Goal: Information Seeking & Learning: Learn about a topic

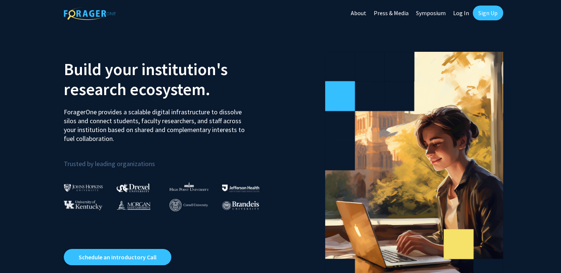
click at [464, 11] on link "Log In" at bounding box center [460, 13] width 23 height 26
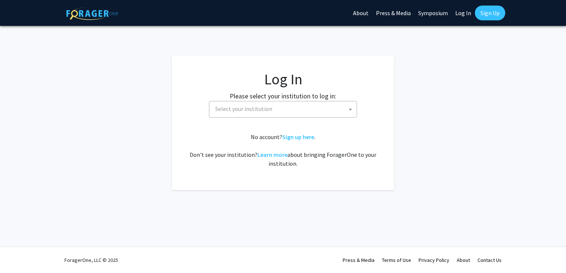
click at [333, 115] on span "Select your institution" at bounding box center [284, 109] width 144 height 15
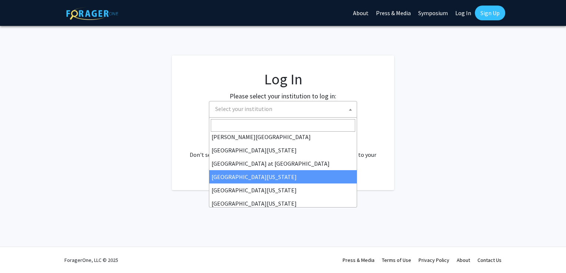
scroll to position [259, 0]
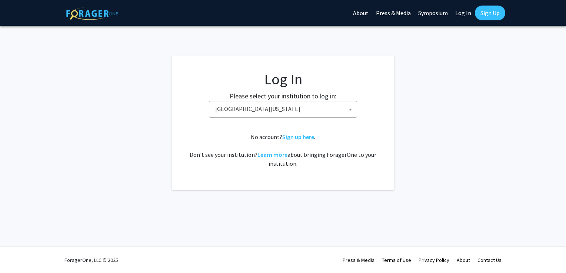
select select "33"
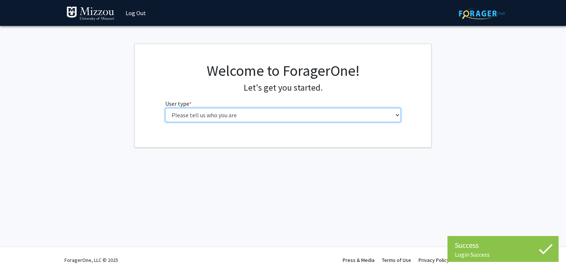
click at [275, 111] on select "Please tell us who you are Undergraduate Student Master's Student Doctoral Cand…" at bounding box center [283, 115] width 236 height 14
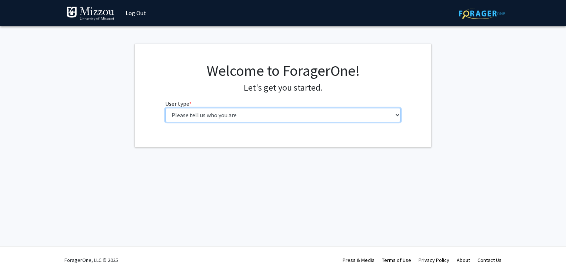
select select "1: undergrad"
click at [165, 108] on select "Please tell us who you are Undergraduate Student Master's Student Doctoral Cand…" at bounding box center [283, 115] width 236 height 14
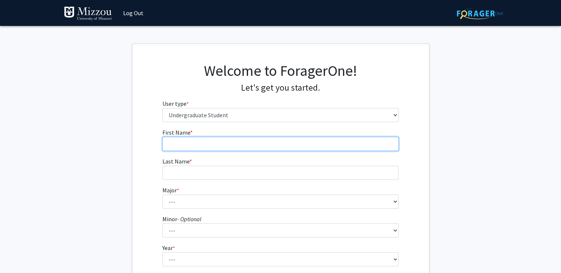
click at [248, 148] on input "First Name * required" at bounding box center [280, 144] width 236 height 14
type input "[PERSON_NAME]"
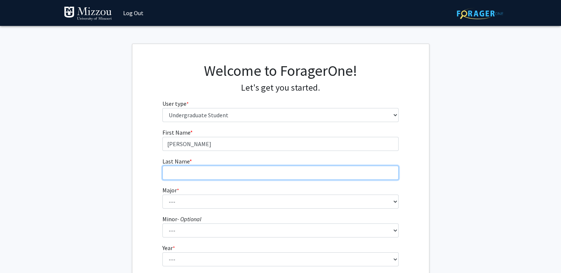
click at [227, 174] on input "Last Name * required" at bounding box center [280, 173] width 236 height 14
type input "[PERSON_NAME]"
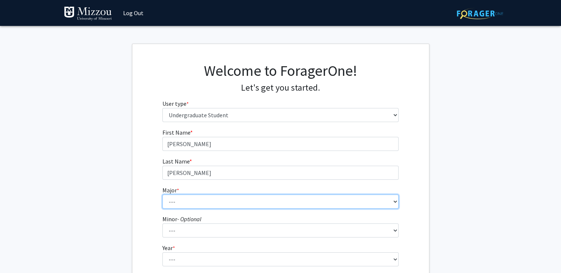
click at [228, 196] on select "--- Agribusiness Management Agricultural Education Agricultural Education: Comm…" at bounding box center [280, 202] width 236 height 14
select select "134: 2627"
click at [162, 195] on select "--- Agribusiness Management Agricultural Education Agricultural Education: Comm…" at bounding box center [280, 202] width 236 height 14
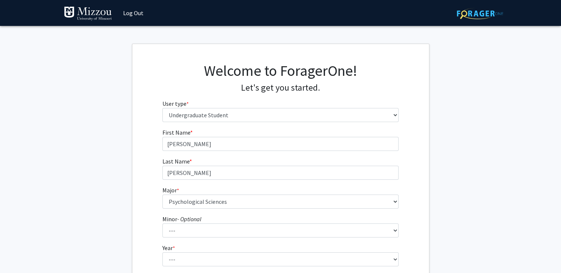
click at [151, 207] on div "First Name * required [PERSON_NAME] Last Name * required [PERSON_NAME] Major * …" at bounding box center [280, 221] width 296 height 186
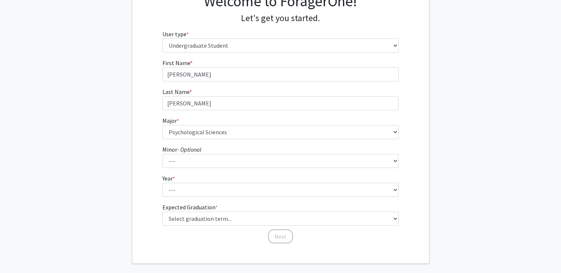
scroll to position [73, 0]
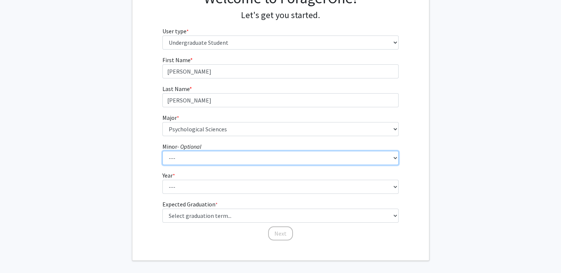
click at [206, 159] on select "--- Accountancy Aerospace Engineering Aerospace Studies Agribusiness Management…" at bounding box center [280, 158] width 236 height 14
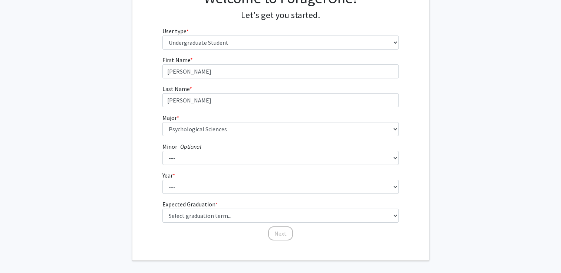
click at [150, 151] on div "First Name * required [PERSON_NAME] Last Name * required [PERSON_NAME] Major * …" at bounding box center [280, 149] width 296 height 186
click at [209, 190] on select "--- First-year Sophomore Junior Senior Postbaccalaureate Certificate" at bounding box center [280, 187] width 236 height 14
select select "1: first-year"
click at [162, 180] on select "--- First-year Sophomore Junior Senior Postbaccalaureate Certificate" at bounding box center [280, 187] width 236 height 14
click at [142, 211] on div "First Name * required [PERSON_NAME] Last Name * required [PERSON_NAME] Major * …" at bounding box center [280, 149] width 296 height 186
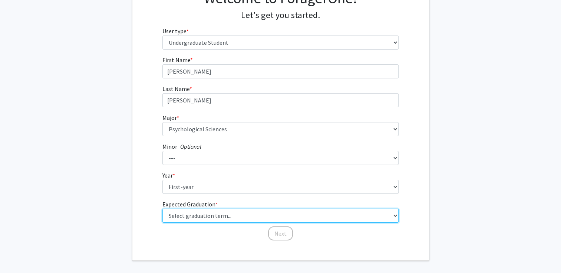
click at [205, 212] on select "Select graduation term... Spring 2025 Summer 2025 Fall 2025 Winter 2025 Spring …" at bounding box center [280, 216] width 236 height 14
select select "9: spring_2027"
click at [162, 209] on select "Select graduation term... Spring 2025 Summer 2025 Fall 2025 Winter 2025 Spring …" at bounding box center [280, 216] width 236 height 14
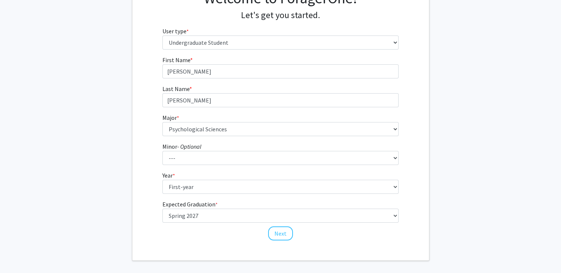
click at [155, 202] on div "First Name * required [PERSON_NAME] Last Name * required [PERSON_NAME] Major * …" at bounding box center [280, 149] width 296 height 186
click at [283, 230] on button "Next" at bounding box center [280, 234] width 25 height 14
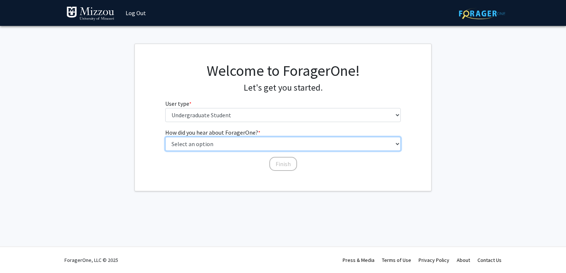
click at [272, 145] on select "Select an option Peer/student recommendation Faculty/staff recommendation Unive…" at bounding box center [283, 144] width 236 height 14
select select "2: faculty_recommendation"
click at [165, 137] on select "Select an option Peer/student recommendation Faculty/staff recommendation Unive…" at bounding box center [283, 144] width 236 height 14
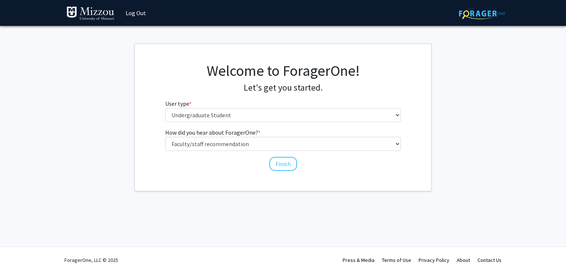
click at [259, 167] on div "How did you hear about ForagerOne? * required Select an option Peer/student rec…" at bounding box center [283, 150] width 247 height 44
click at [283, 164] on button "Finish" at bounding box center [283, 164] width 28 height 14
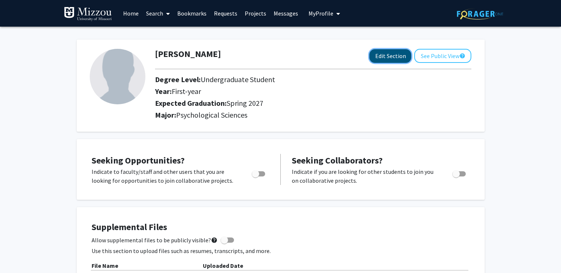
click at [403, 57] on button "Edit Section" at bounding box center [390, 56] width 42 height 14
select select "first-year"
select select "37: spring_2027"
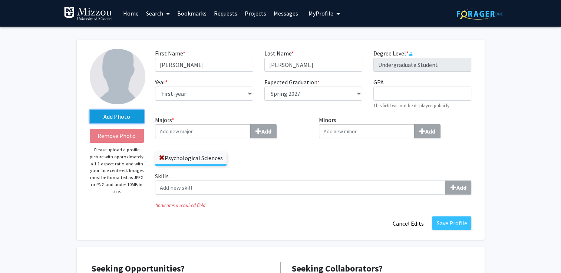
click at [123, 117] on label "Add Photo" at bounding box center [117, 116] width 54 height 13
click at [0, 0] on input "Add Photo" at bounding box center [0, 0] width 0 height 0
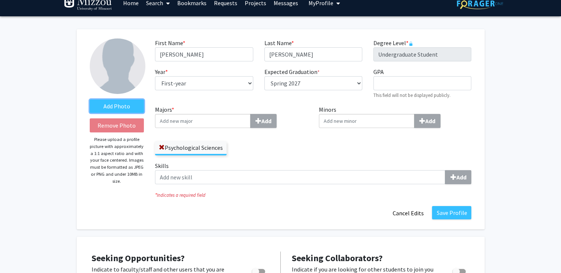
scroll to position [9, 0]
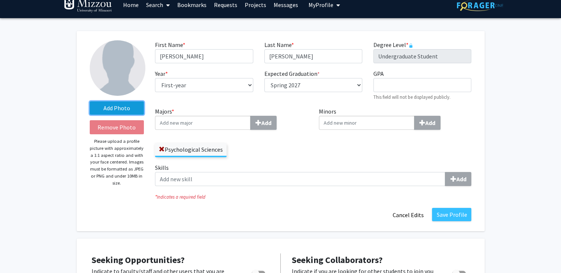
click at [125, 105] on label "Add Photo" at bounding box center [117, 108] width 54 height 13
click at [0, 0] on input "Add Photo" at bounding box center [0, 0] width 0 height 0
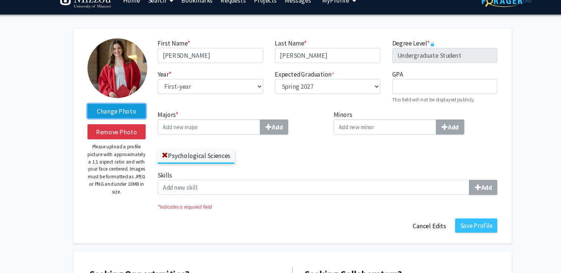
click at [106, 110] on label "Change Photo" at bounding box center [117, 108] width 54 height 13
click at [0, 0] on input "Change Photo" at bounding box center [0, 0] width 0 height 0
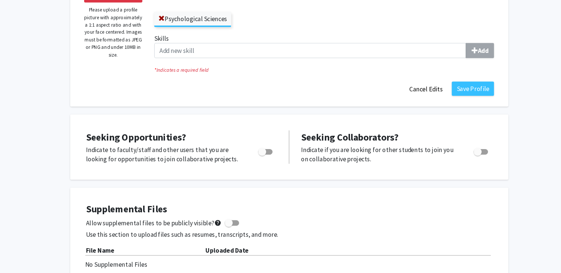
scroll to position [122, 0]
click at [261, 163] on label "Toggle" at bounding box center [257, 160] width 16 height 9
click at [255, 163] on input "Are you actively seeking opportunities?" at bounding box center [255, 163] width 0 height 0
checkbox input "true"
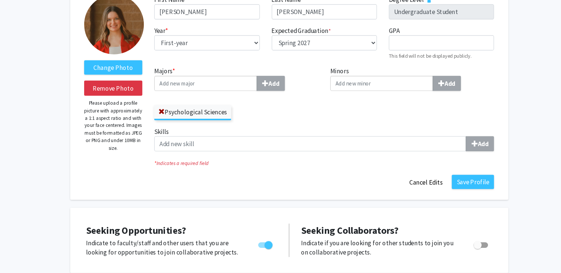
scroll to position [0, 0]
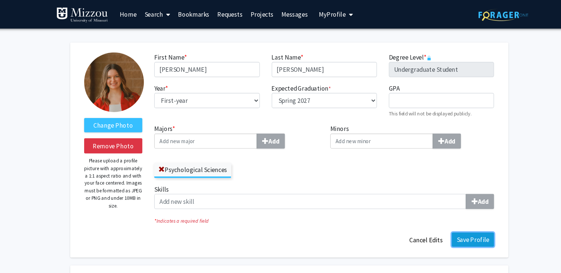
click at [441, 219] on button "Save Profile" at bounding box center [451, 223] width 39 height 13
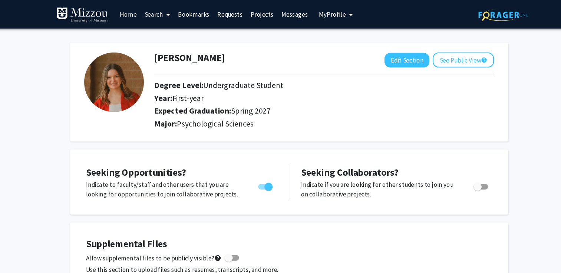
click at [169, 14] on icon at bounding box center [168, 14] width 4 height 6
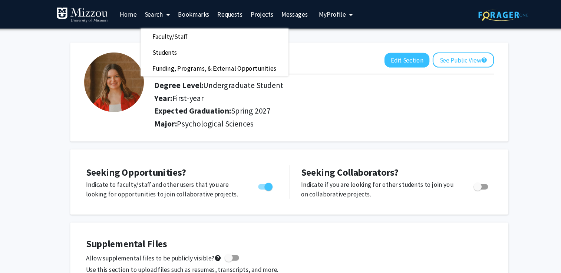
click at [166, 16] on icon at bounding box center [168, 14] width 4 height 6
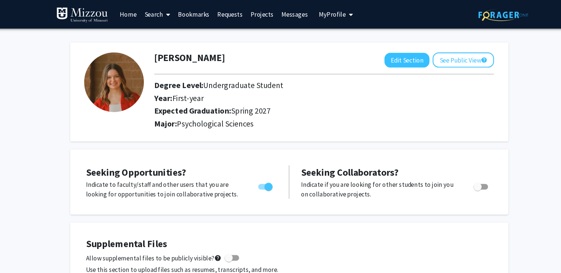
click at [252, 13] on link "Projects" at bounding box center [255, 13] width 29 height 26
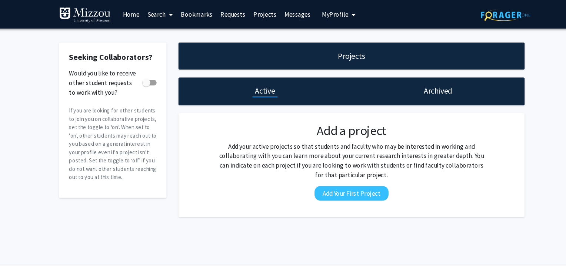
click at [137, 10] on link "Home" at bounding box center [133, 13] width 23 height 26
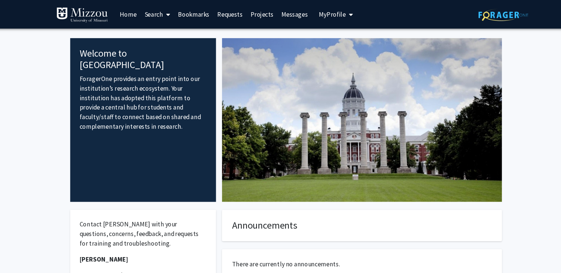
click at [165, 11] on span at bounding box center [166, 14] width 7 height 26
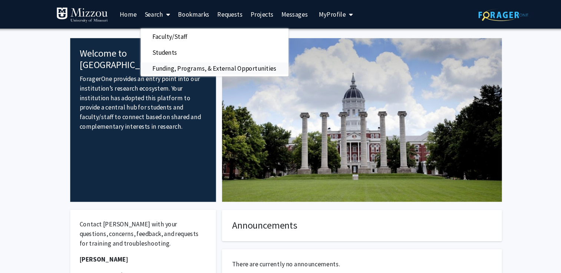
click at [194, 63] on span "Funding, Programs, & External Opportunities" at bounding box center [210, 63] width 137 height 15
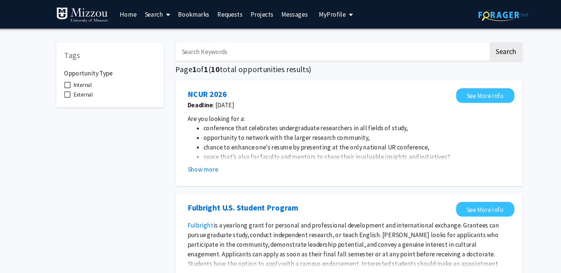
click at [235, 54] on input "Search Keywords" at bounding box center [320, 48] width 291 height 17
click at [487, 53] on button "Search" at bounding box center [482, 48] width 30 height 17
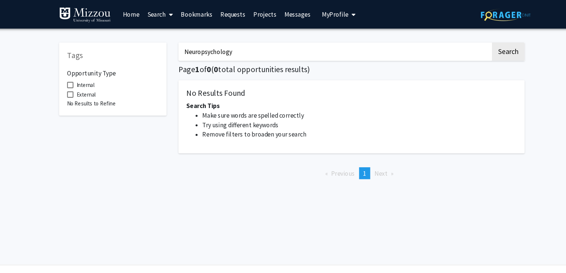
click at [285, 48] on input "Neuropsychology" at bounding box center [322, 48] width 291 height 17
type input "N"
click at [498, 53] on button "Search" at bounding box center [484, 48] width 30 height 17
click at [248, 53] on input "Psychology" at bounding box center [322, 48] width 291 height 17
type input "P"
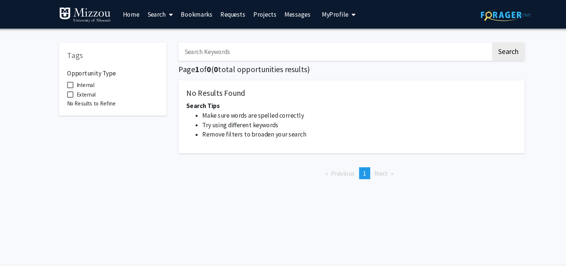
click at [173, 42] on div "Search Page 1 of 0 ( 0 total opportunities results) No Results Found Search Tip…" at bounding box center [338, 102] width 333 height 141
click at [172, 16] on icon at bounding box center [171, 14] width 4 height 6
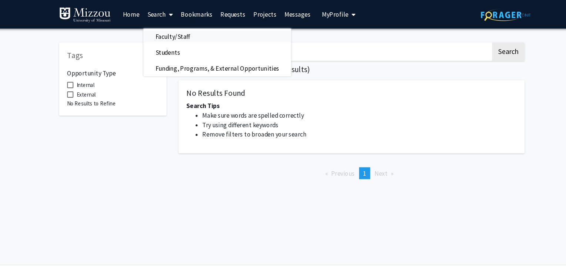
click at [199, 34] on link "Faculty/Staff" at bounding box center [213, 34] width 137 height 11
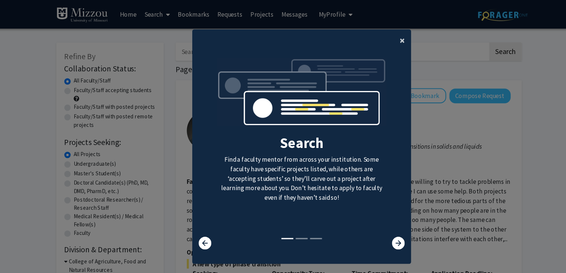
click at [383, 38] on span "×" at bounding box center [385, 37] width 5 height 11
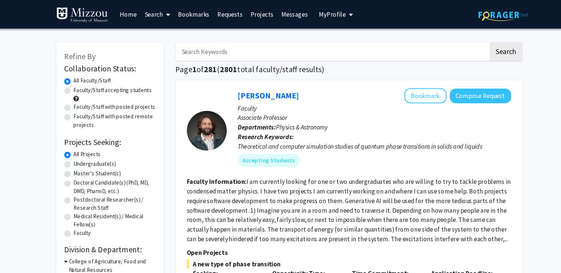
click at [106, 150] on label "Undergraduate(s)" at bounding box center [99, 153] width 39 height 8
click at [85, 150] on input "Undergraduate(s)" at bounding box center [82, 151] width 5 height 5
radio input "true"
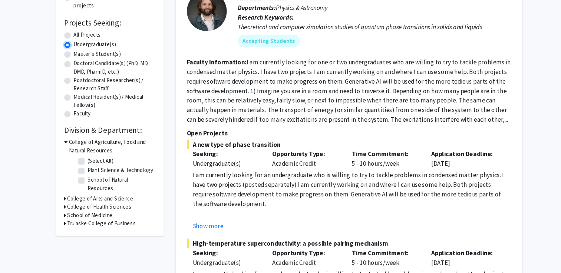
scroll to position [93, 0]
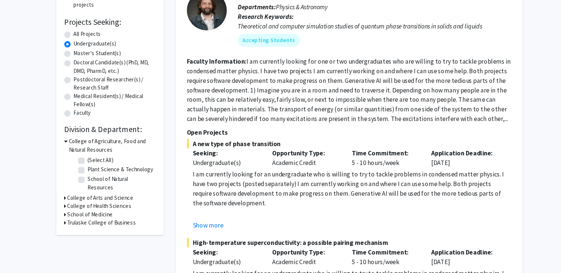
click at [72, 199] on icon at bounding box center [72, 203] width 2 height 8
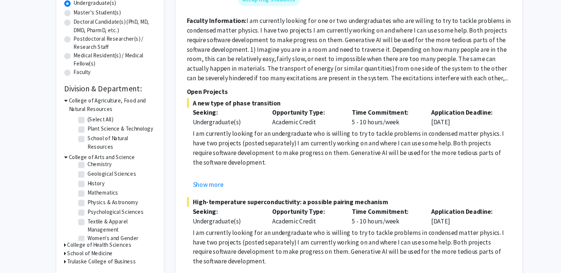
scroll to position [35, 0]
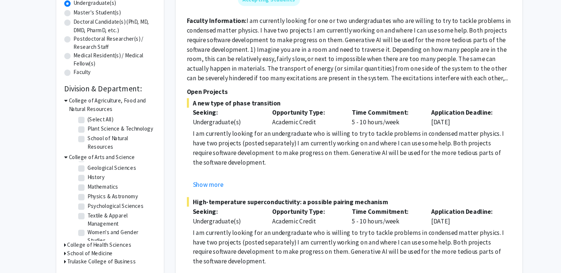
click at [93, 207] on label "Psychological Sciences" at bounding box center [119, 211] width 52 height 8
click at [93, 207] on input "Psychological Sciences" at bounding box center [95, 209] width 5 height 5
checkbox input "true"
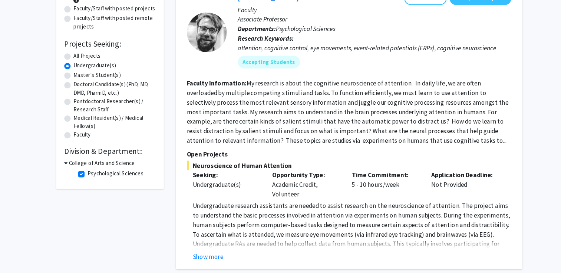
scroll to position [82, 0]
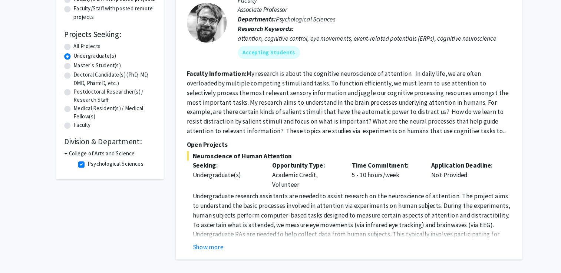
click at [74, 163] on div "College of Arts and Science" at bounding box center [113, 162] width 85 height 8
click at [71, 159] on icon at bounding box center [72, 162] width 3 height 8
click at [71, 159] on icon at bounding box center [72, 162] width 2 height 8
click at [72, 163] on icon at bounding box center [72, 162] width 3 height 8
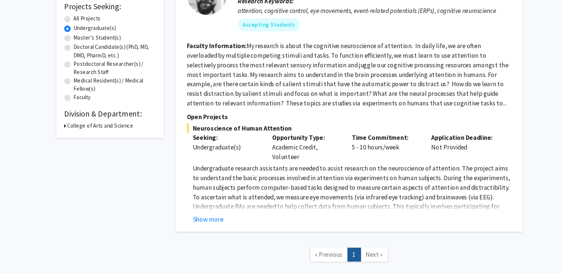
scroll to position [109, 0]
click at [207, 221] on button "Show more" at bounding box center [205, 222] width 29 height 9
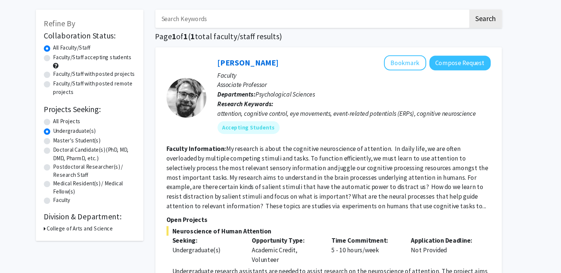
scroll to position [0, 0]
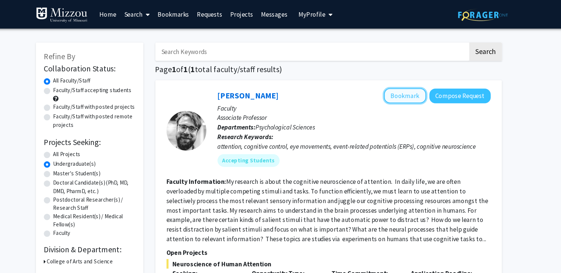
click at [401, 87] on button "Bookmark" at bounding box center [407, 89] width 39 height 14
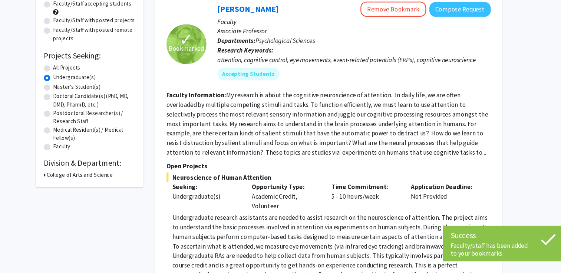
scroll to position [64, 0]
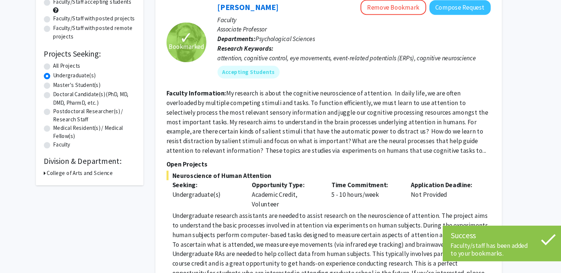
click at [71, 180] on icon at bounding box center [72, 180] width 2 height 8
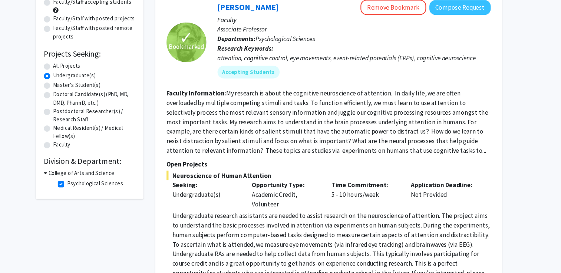
click at [93, 192] on label "Psychological Sciences" at bounding box center [119, 190] width 52 height 8
click at [93, 191] on input "Psychological Sciences" at bounding box center [95, 188] width 5 height 5
checkbox input "false"
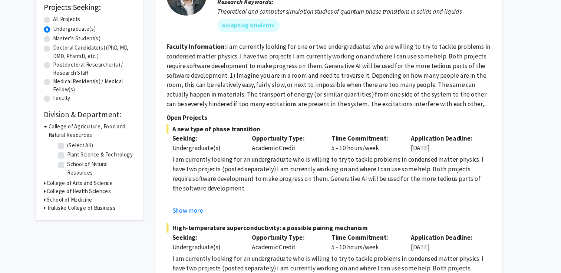
scroll to position [111, 0]
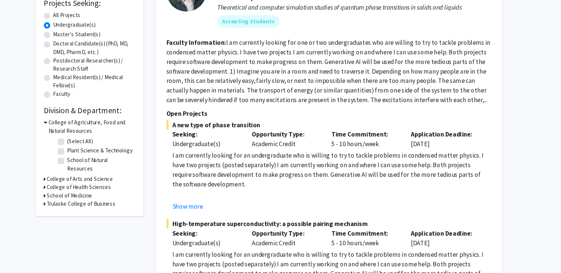
click at [71, 182] on icon at bounding box center [72, 186] width 2 height 8
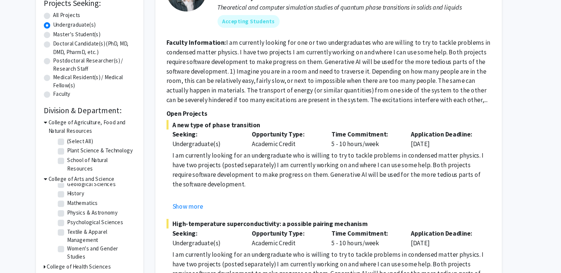
scroll to position [41, 0]
click at [71, 182] on icon at bounding box center [72, 186] width 3 height 8
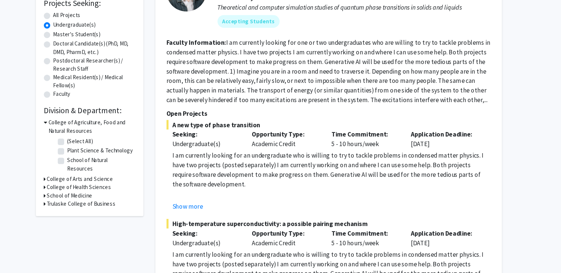
click at [72, 189] on icon at bounding box center [72, 193] width 2 height 8
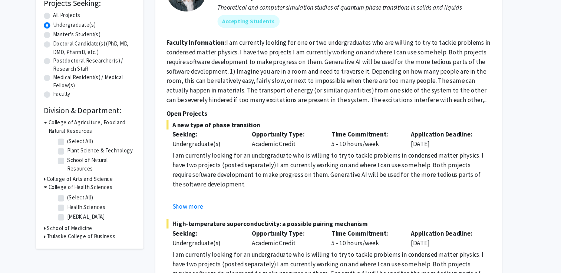
scroll to position [130, 0]
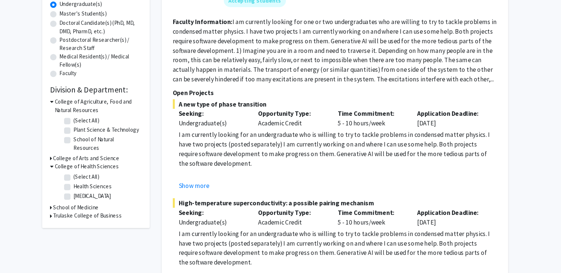
click at [72, 170] on icon at bounding box center [72, 174] width 3 height 8
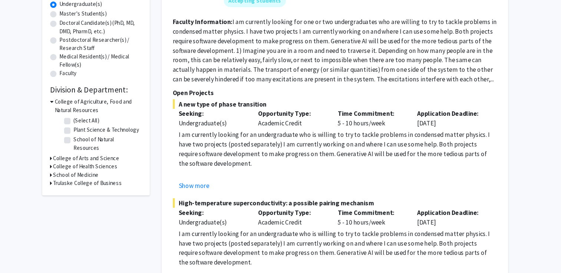
scroll to position [0, 0]
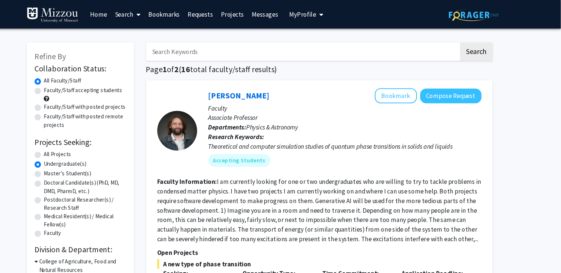
click at [111, 101] on label "Faculty/Staff with posted projects" at bounding box center [118, 100] width 76 height 8
click at [85, 101] on input "Faculty/Staff with posted projects" at bounding box center [82, 98] width 5 height 5
radio input "true"
